Goal: Complete application form: Complete application form

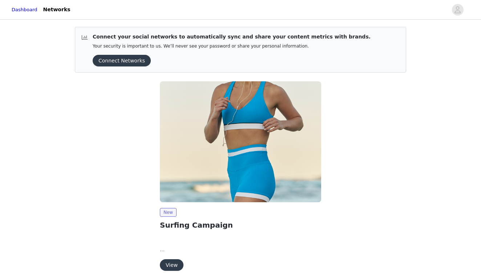
scroll to position [34, 0]
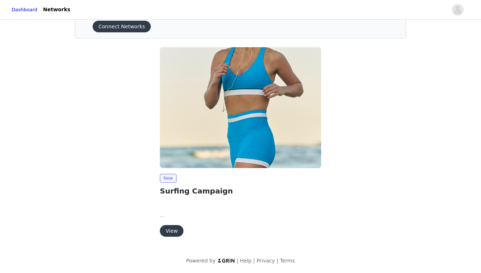
click at [174, 229] on button "View" at bounding box center [172, 231] width 24 height 12
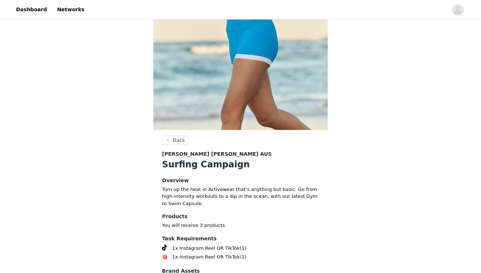
scroll to position [311, 0]
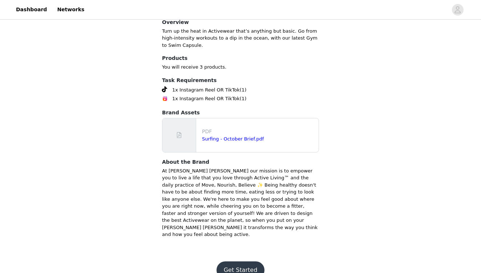
click at [238, 262] on button "Get Started" at bounding box center [241, 270] width 48 height 17
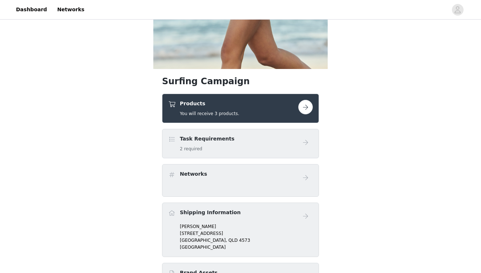
scroll to position [213, 0]
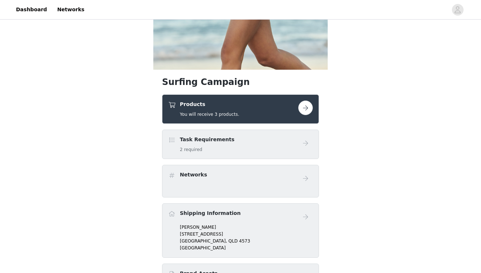
click at [270, 106] on div "Products You will receive 3 products." at bounding box center [233, 109] width 130 height 17
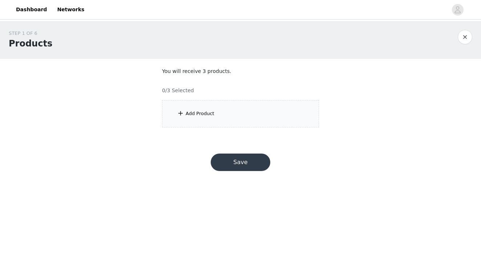
click at [211, 115] on div "Add Product" at bounding box center [200, 113] width 29 height 7
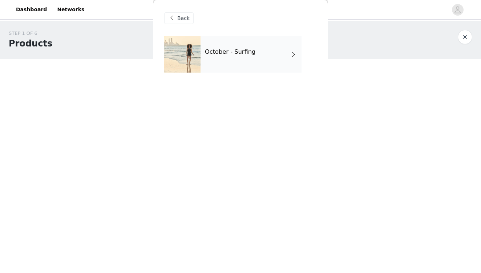
click at [229, 64] on div "October - Surfing" at bounding box center [251, 54] width 101 height 36
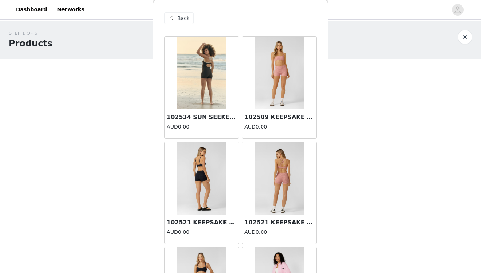
click at [202, 84] on img at bounding box center [201, 73] width 48 height 73
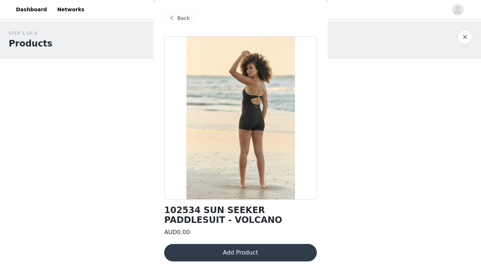
click at [178, 19] on span "Back" at bounding box center [183, 19] width 12 height 8
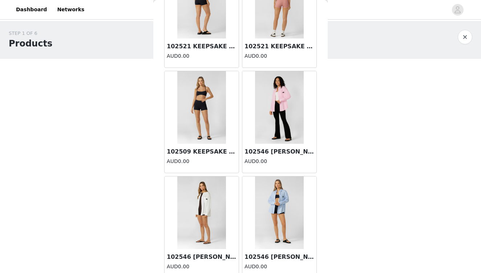
scroll to position [183, 0]
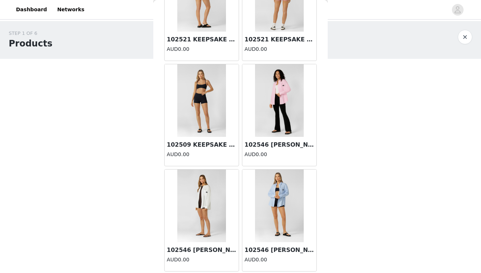
click at [289, 210] on img at bounding box center [279, 206] width 48 height 73
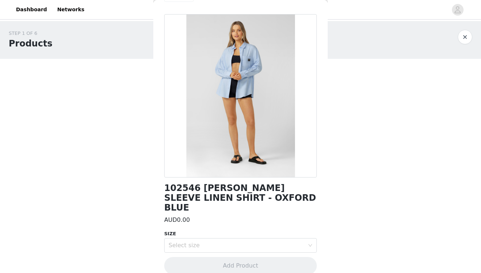
scroll to position [0, 0]
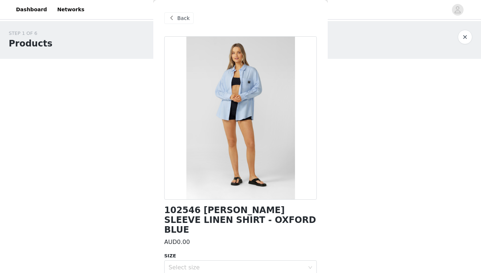
click at [183, 16] on span "Back" at bounding box center [183, 19] width 12 height 8
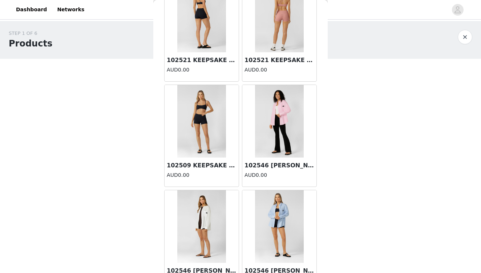
scroll to position [163, 0]
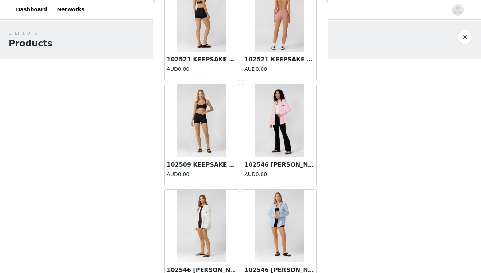
click at [271, 126] on img at bounding box center [279, 120] width 48 height 73
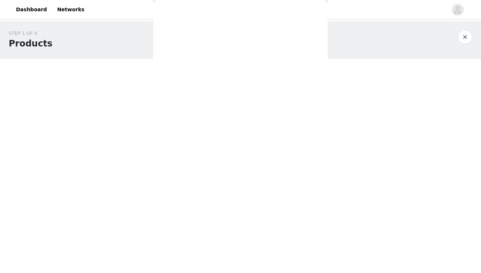
scroll to position [0, 0]
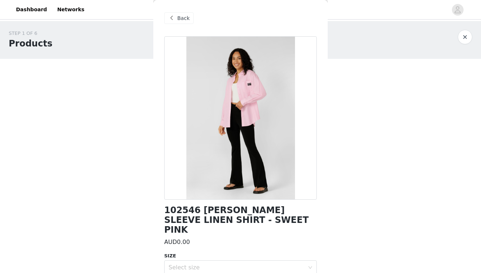
click at [177, 18] on span "Back" at bounding box center [183, 19] width 12 height 8
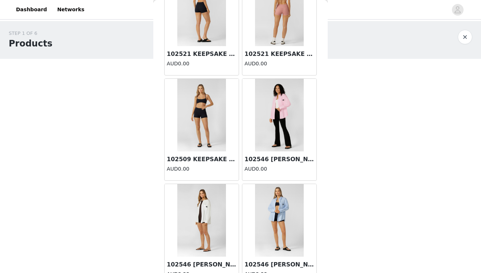
scroll to position [183, 0]
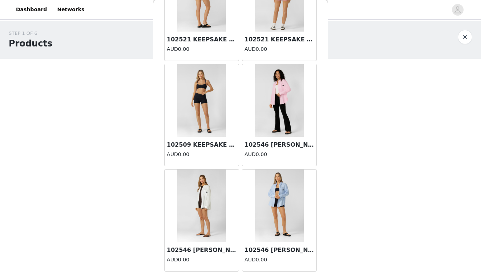
click at [209, 202] on img at bounding box center [201, 206] width 48 height 73
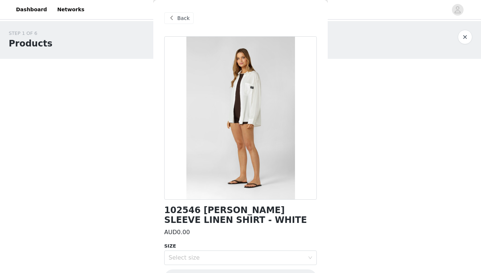
scroll to position [22, 0]
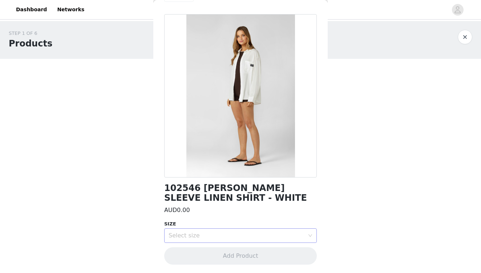
click at [205, 234] on div "Select size" at bounding box center [237, 235] width 136 height 7
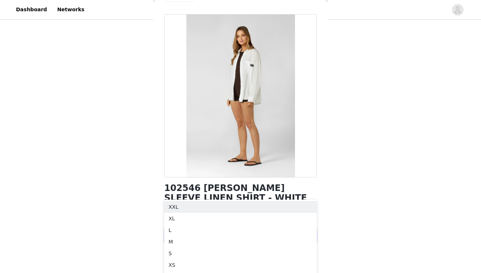
scroll to position [55, 0]
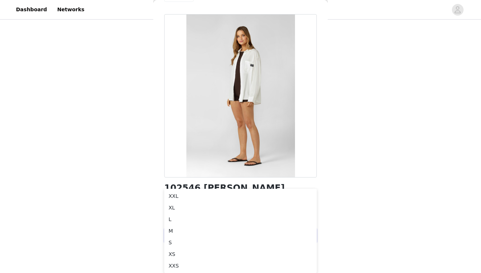
click at [136, 191] on body "Dashboard Networks STEP 1 OF 6 Products You will receive 3 products. 0/3 Select…" at bounding box center [240, 81] width 481 height 273
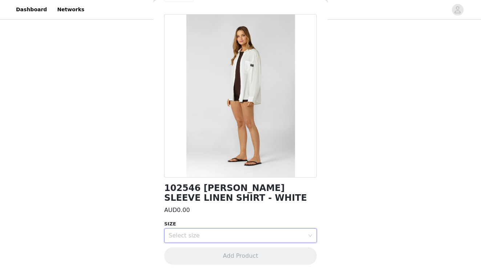
scroll to position [0, 0]
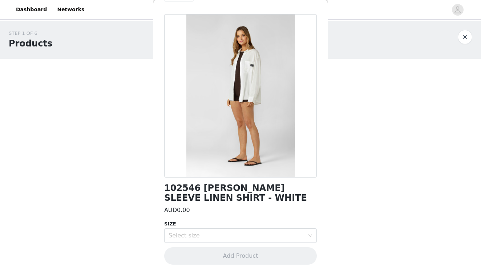
click at [136, 191] on body "Dashboard Networks STEP 1 OF 6 Products You will receive 3 products. 0/3 Select…" at bounding box center [240, 136] width 481 height 273
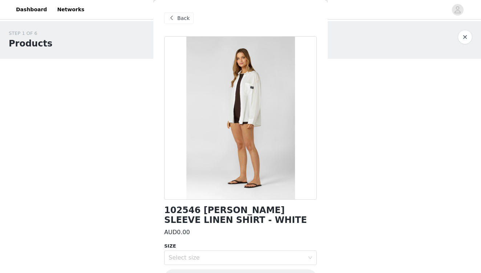
click at [182, 19] on span "Back" at bounding box center [183, 19] width 12 height 8
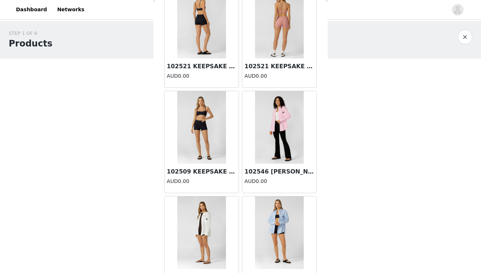
scroll to position [183, 0]
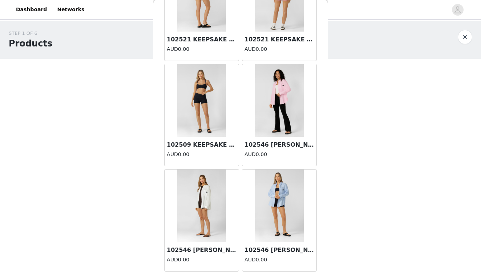
click at [280, 191] on img at bounding box center [279, 206] width 48 height 73
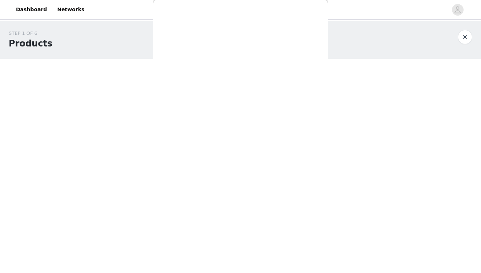
scroll to position [22, 0]
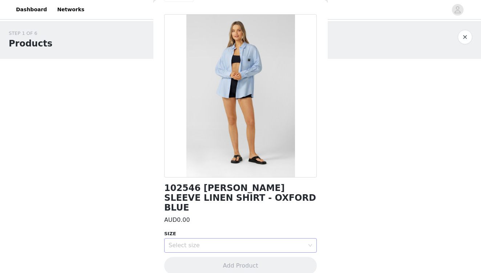
click at [265, 242] on div "Select size" at bounding box center [237, 245] width 136 height 7
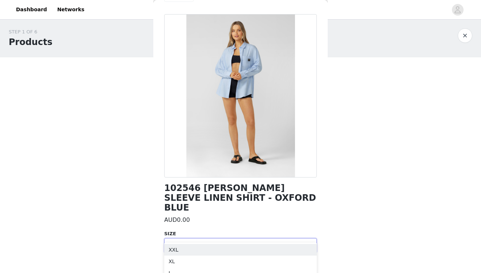
scroll to position [55, 0]
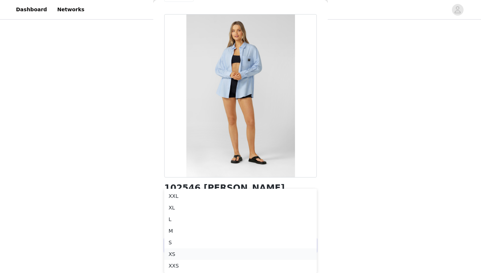
click at [173, 251] on li "XS" at bounding box center [240, 255] width 153 height 12
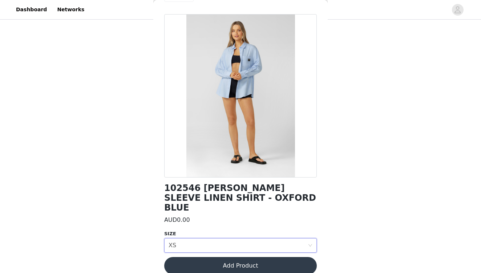
scroll to position [0, 0]
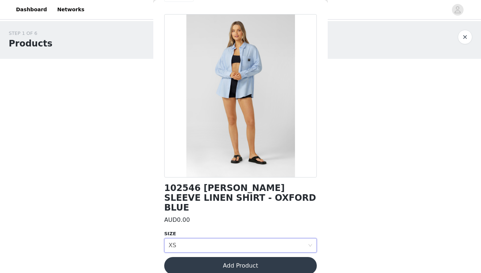
click at [225, 258] on button "Add Product" at bounding box center [240, 265] width 153 height 17
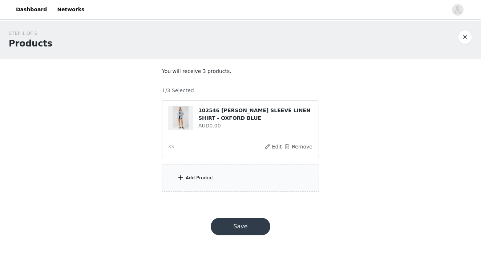
click at [232, 115] on h4 "102546 [PERSON_NAME] SLEEVE LINEN SHIRT - OXFORD BLUE" at bounding box center [255, 114] width 115 height 15
click at [463, 37] on button "button" at bounding box center [465, 37] width 15 height 15
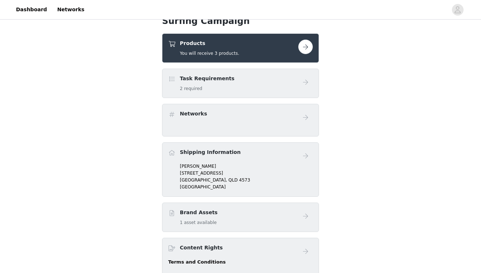
scroll to position [274, 0]
click at [304, 44] on button "button" at bounding box center [305, 46] width 15 height 15
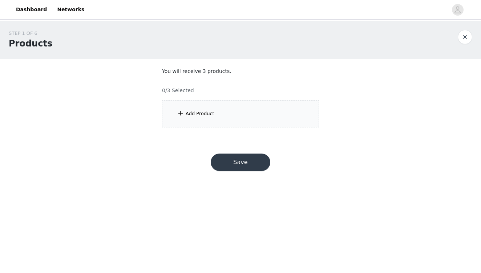
click at [224, 113] on div "Add Product" at bounding box center [240, 113] width 157 height 27
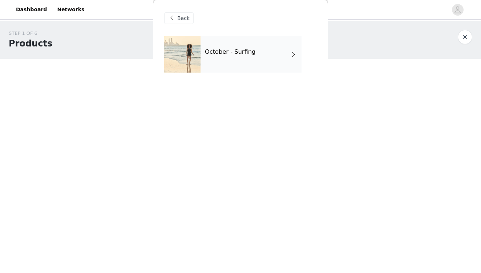
click at [236, 57] on div "October - Surfing" at bounding box center [251, 54] width 101 height 36
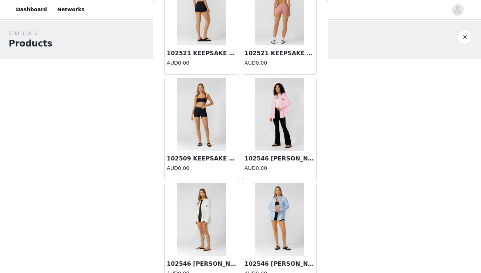
scroll to position [183, 0]
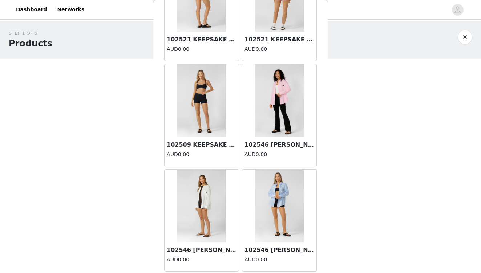
click at [277, 206] on img at bounding box center [279, 206] width 48 height 73
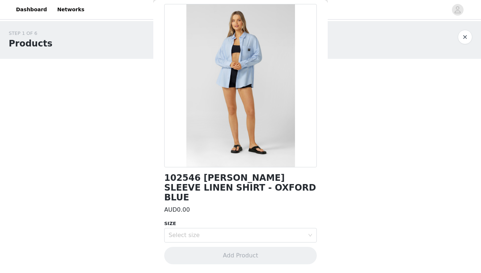
scroll to position [22, 0]
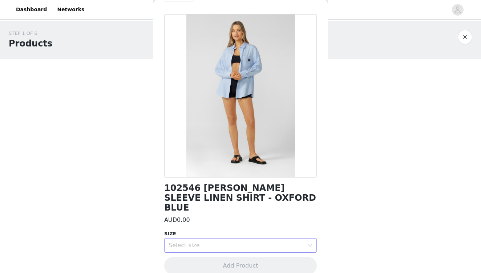
click at [253, 242] on div "Select size" at bounding box center [237, 245] width 136 height 7
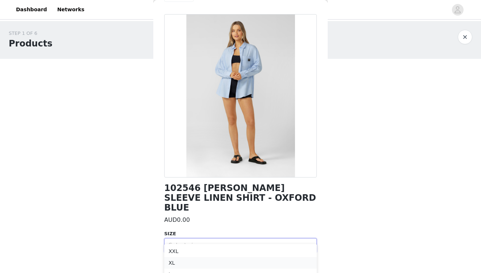
scroll to position [55, 0]
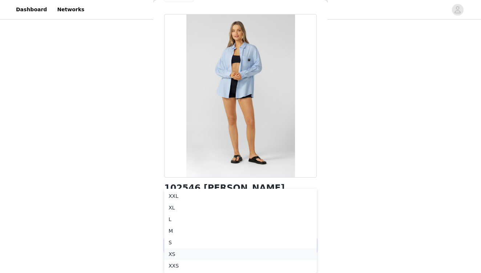
click at [186, 251] on li "XS" at bounding box center [240, 255] width 153 height 12
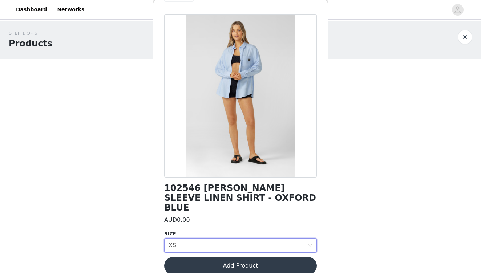
scroll to position [0, 0]
click at [188, 257] on button "Add Product" at bounding box center [240, 265] width 153 height 17
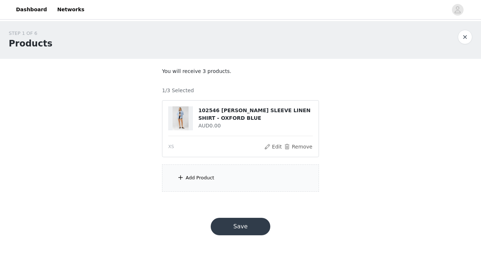
click at [236, 229] on button "Save" at bounding box center [241, 226] width 60 height 17
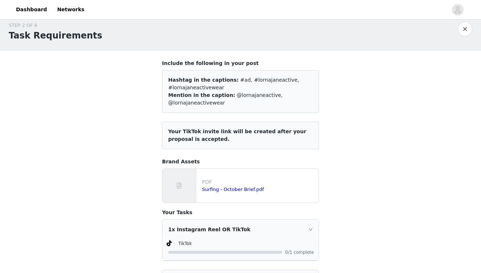
scroll to position [116, 0]
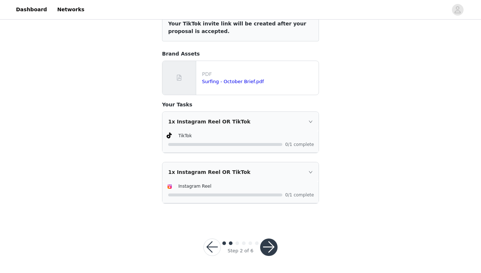
click at [273, 249] on button "button" at bounding box center [268, 247] width 17 height 17
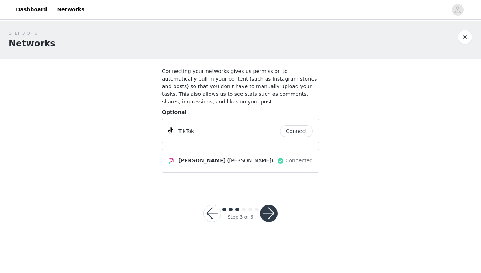
click at [271, 214] on button "button" at bounding box center [268, 213] width 17 height 17
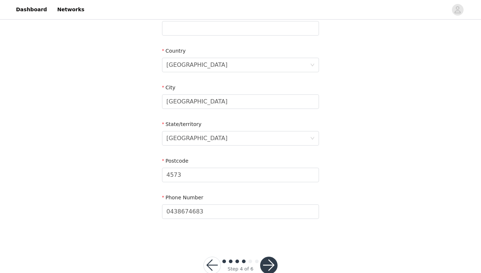
scroll to position [222, 0]
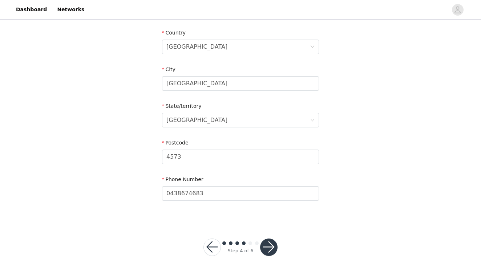
click at [269, 244] on button "button" at bounding box center [268, 247] width 17 height 17
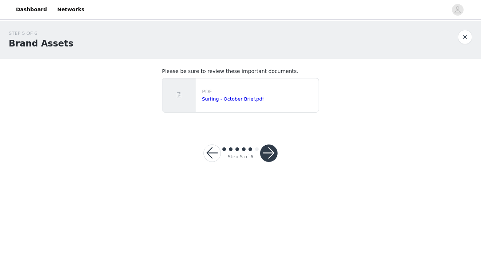
click at [271, 155] on button "button" at bounding box center [268, 153] width 17 height 17
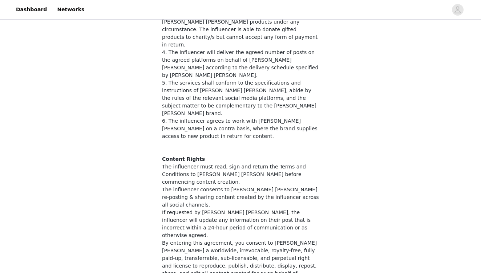
scroll to position [253, 0]
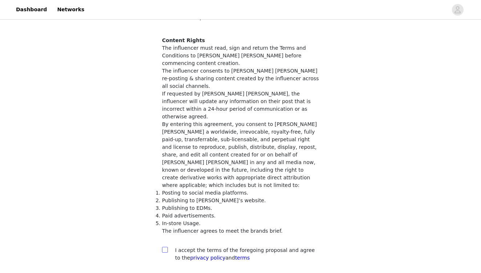
click at [166, 247] on input "checkbox" at bounding box center [164, 249] width 5 height 5
checkbox input "true"
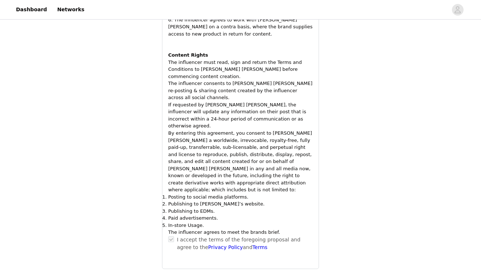
scroll to position [740, 0]
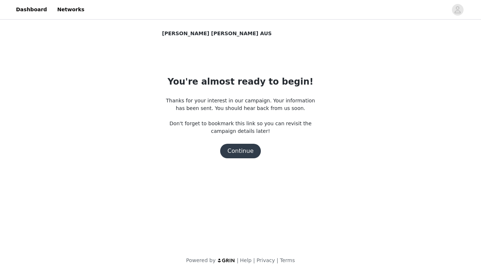
scroll to position [0, 0]
click at [241, 151] on button "Continue" at bounding box center [240, 151] width 41 height 15
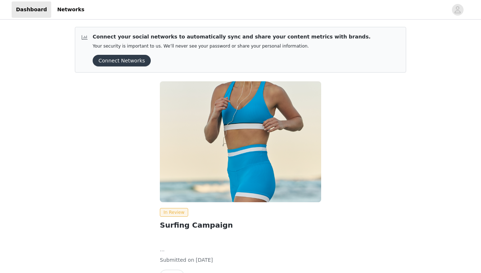
scroll to position [45, 0]
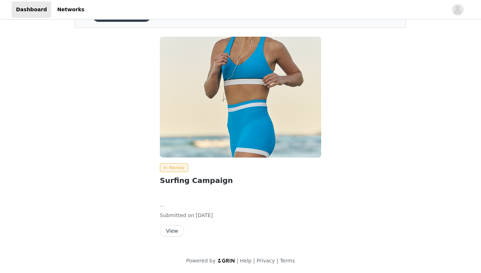
click at [174, 231] on button "View" at bounding box center [172, 231] width 24 height 12
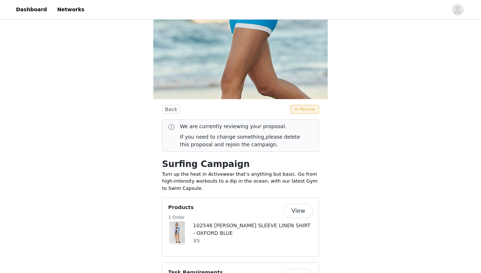
scroll to position [99, 0]
